Goal: Task Accomplishment & Management: Use online tool/utility

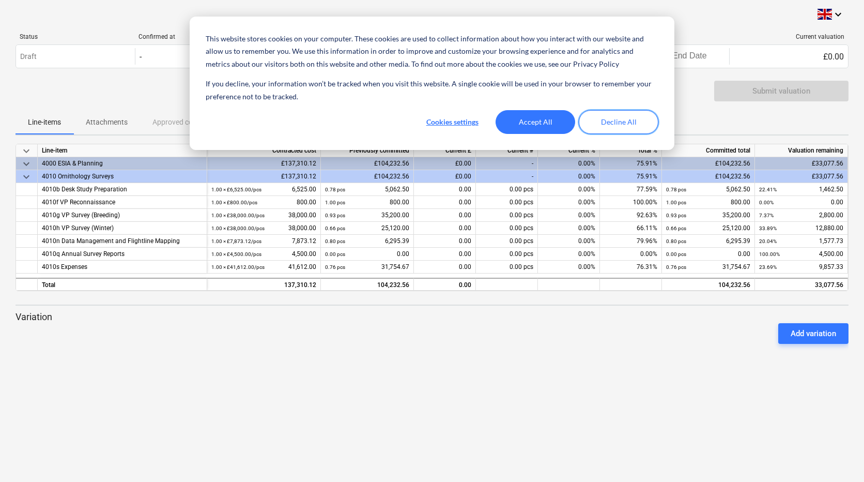
click at [615, 116] on button "Decline All" at bounding box center [619, 122] width 80 height 24
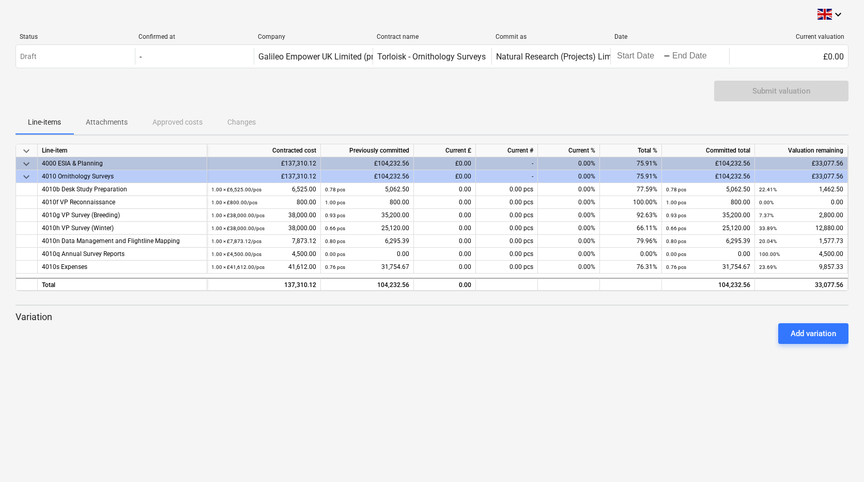
click at [327, 400] on div "keyboard_arrow_down Status Confirmed at Company Contract name Commit as Date Cu…" at bounding box center [432, 241] width 864 height 482
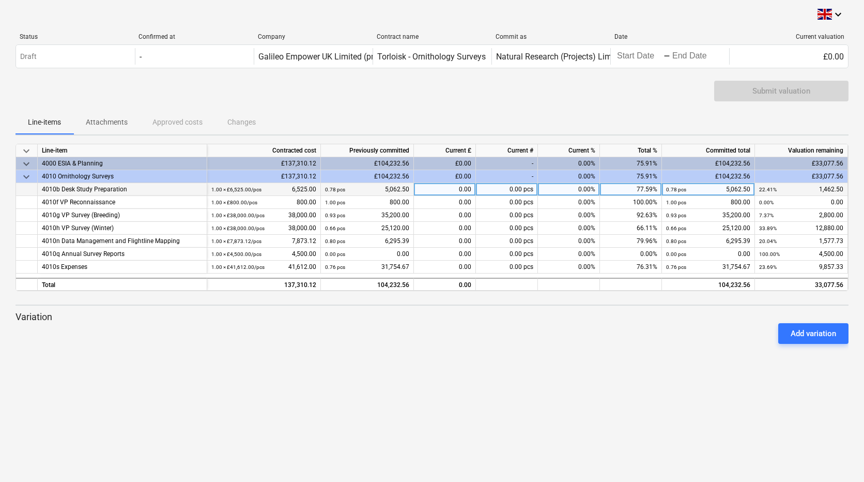
click at [452, 188] on div "0.00" at bounding box center [445, 189] width 62 height 13
type input "337.50"
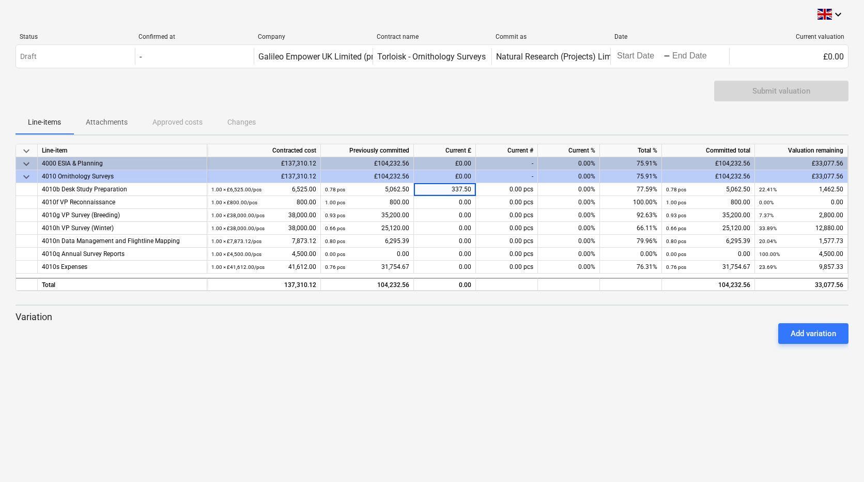
click at [433, 341] on div "Add variation" at bounding box center [431, 333] width 841 height 29
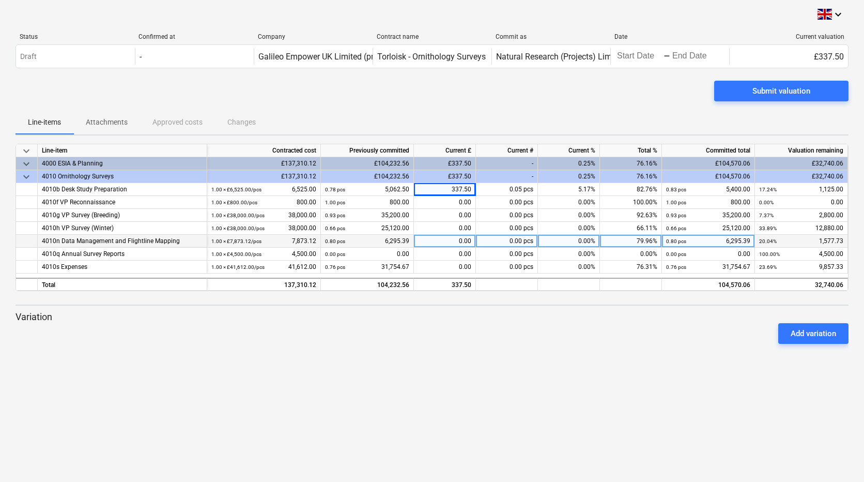
click at [453, 241] on div "0.00" at bounding box center [445, 241] width 62 height 13
type input "398.44"
click at [460, 349] on div at bounding box center [432, 348] width 833 height 8
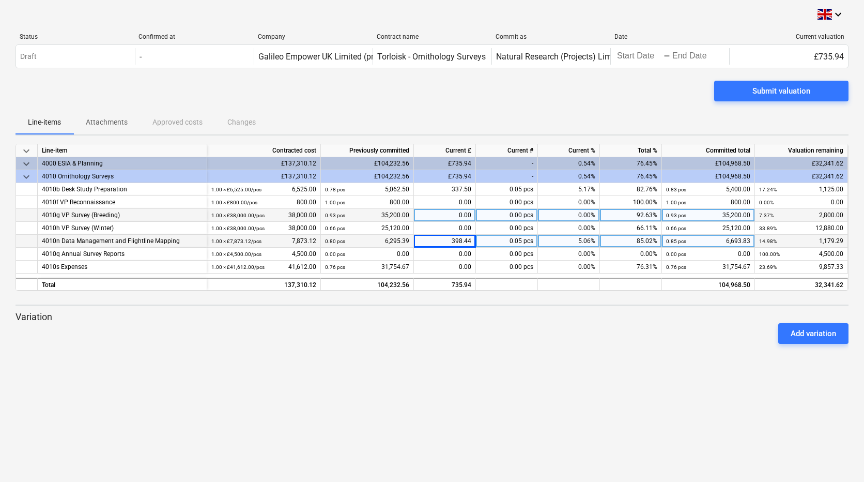
click at [432, 215] on div "0.00" at bounding box center [445, 215] width 62 height 13
type input "3520"
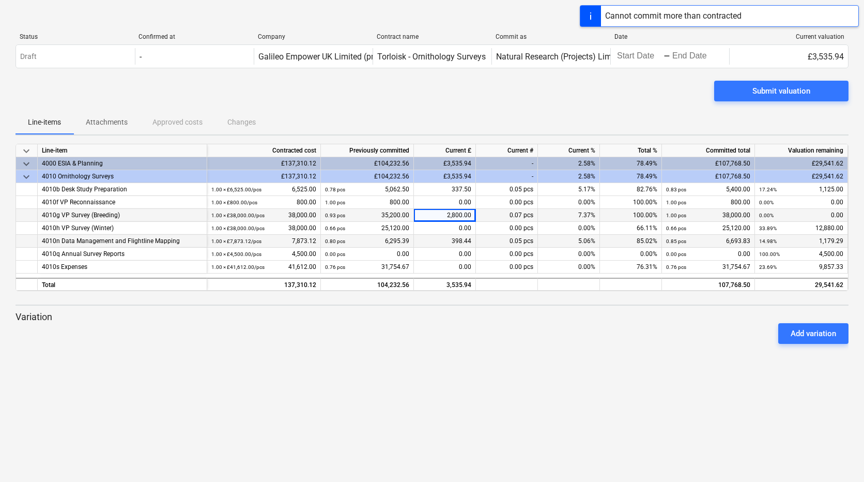
click at [467, 327] on div "Add variation" at bounding box center [431, 333] width 841 height 29
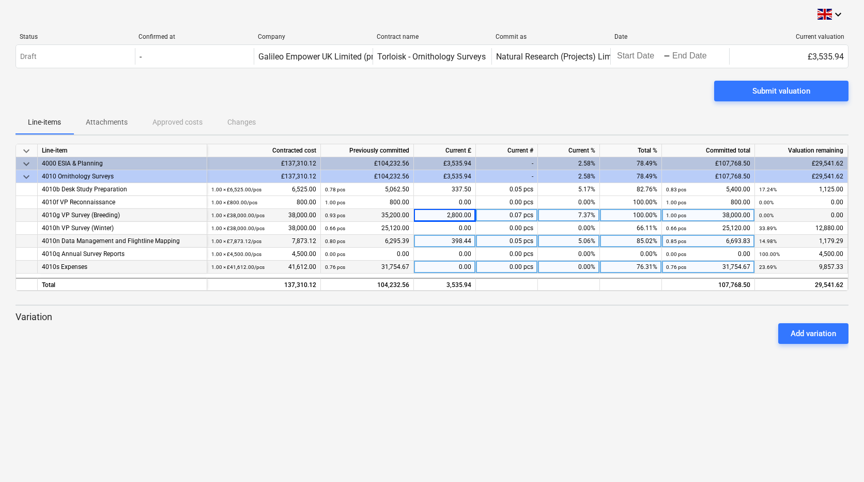
click at [443, 265] on div "0.00" at bounding box center [445, 266] width 62 height 13
type input "2108.55"
click at [460, 322] on div "Add variation" at bounding box center [431, 333] width 841 height 29
click at [458, 215] on div "2,800.00" at bounding box center [445, 215] width 62 height 13
type input "3520"
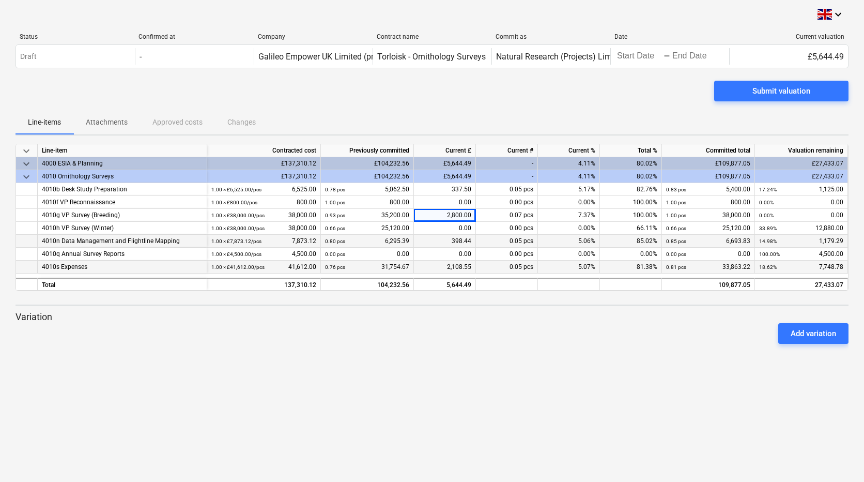
click at [473, 361] on div "keyboard_arrow_down Status Confirmed at Company Contract name Commit as Date Cu…" at bounding box center [432, 241] width 864 height 482
